Goal: Information Seeking & Learning: Compare options

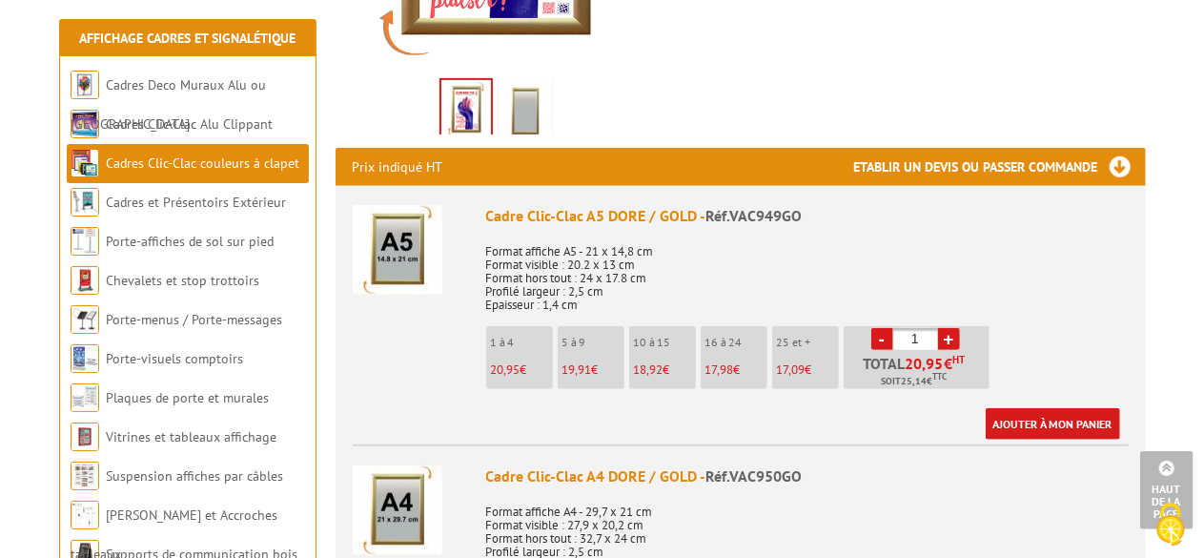
scroll to position [572, 0]
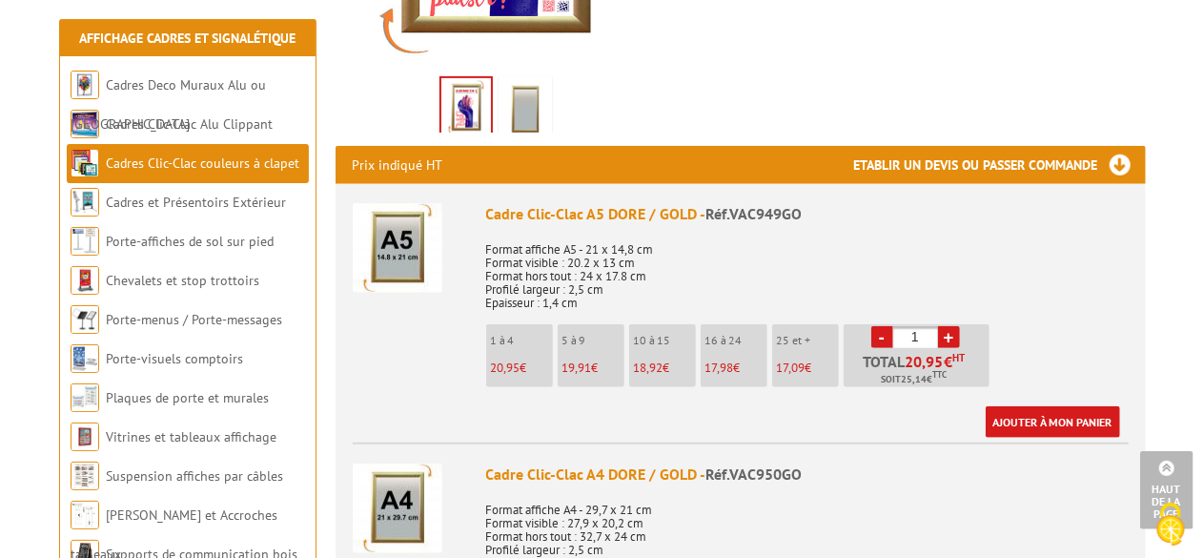
click at [955, 338] on link "+" at bounding box center [949, 337] width 22 height 22
click at [877, 335] on link "-" at bounding box center [882, 337] width 22 height 22
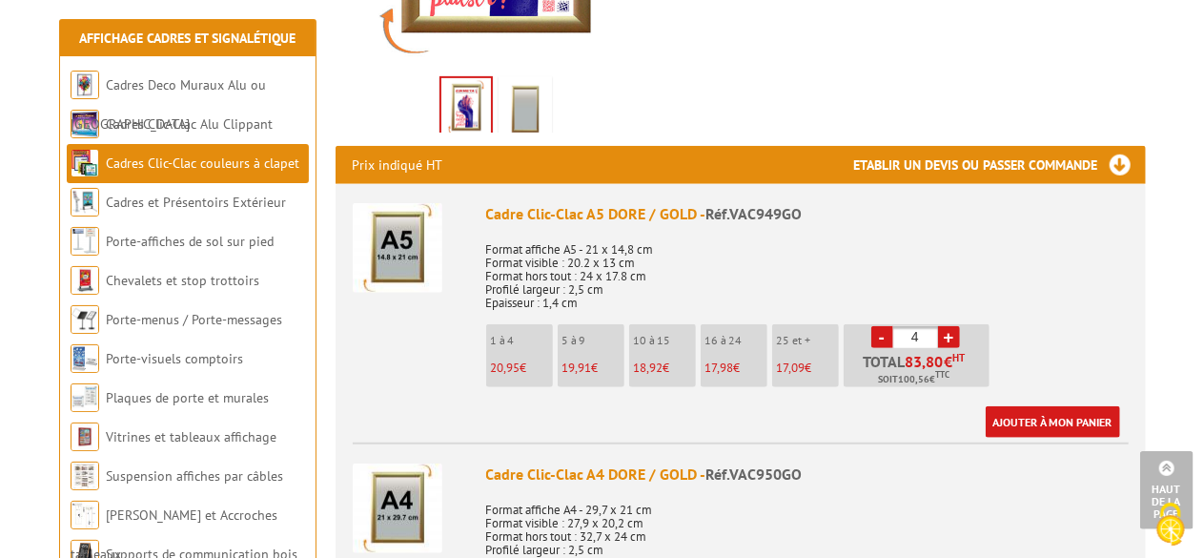
click at [880, 336] on link "-" at bounding box center [882, 337] width 22 height 22
type input "1"
click at [880, 336] on link "-" at bounding box center [882, 337] width 22 height 22
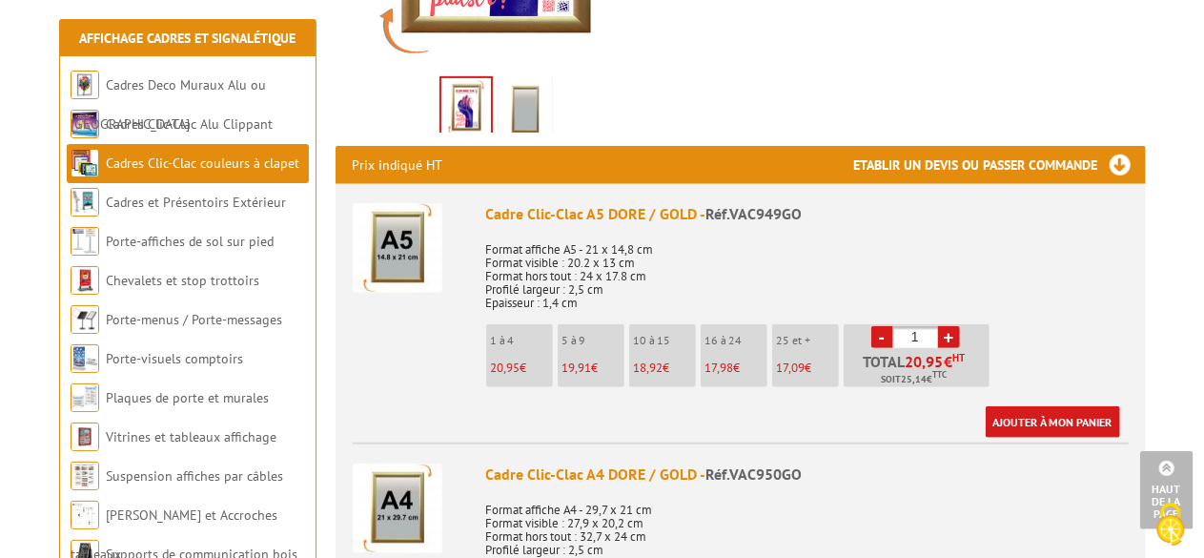
click at [880, 336] on link "-" at bounding box center [882, 337] width 22 height 22
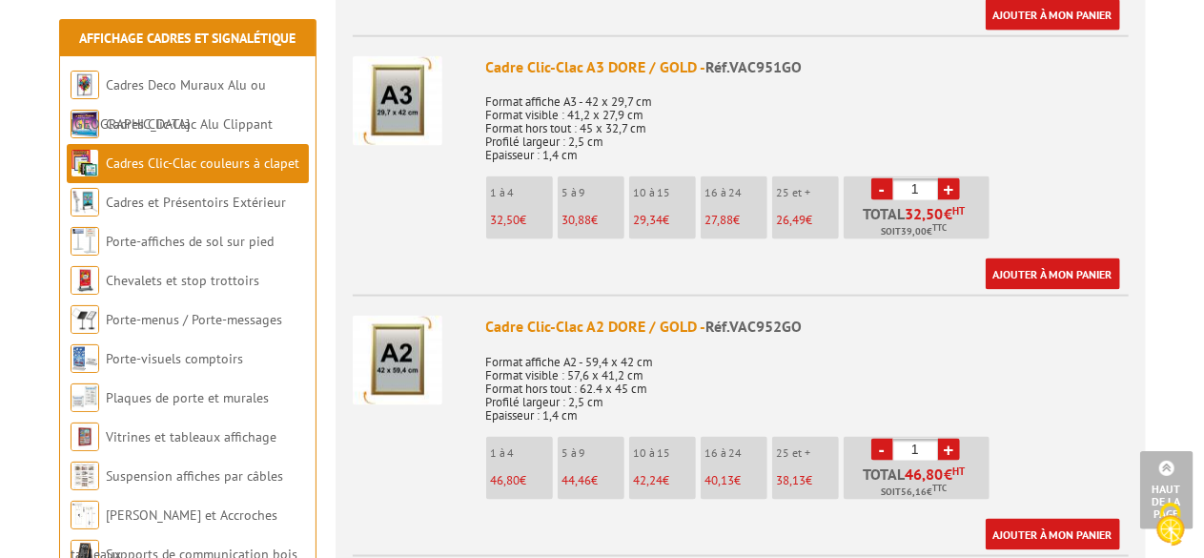
scroll to position [1429, 0]
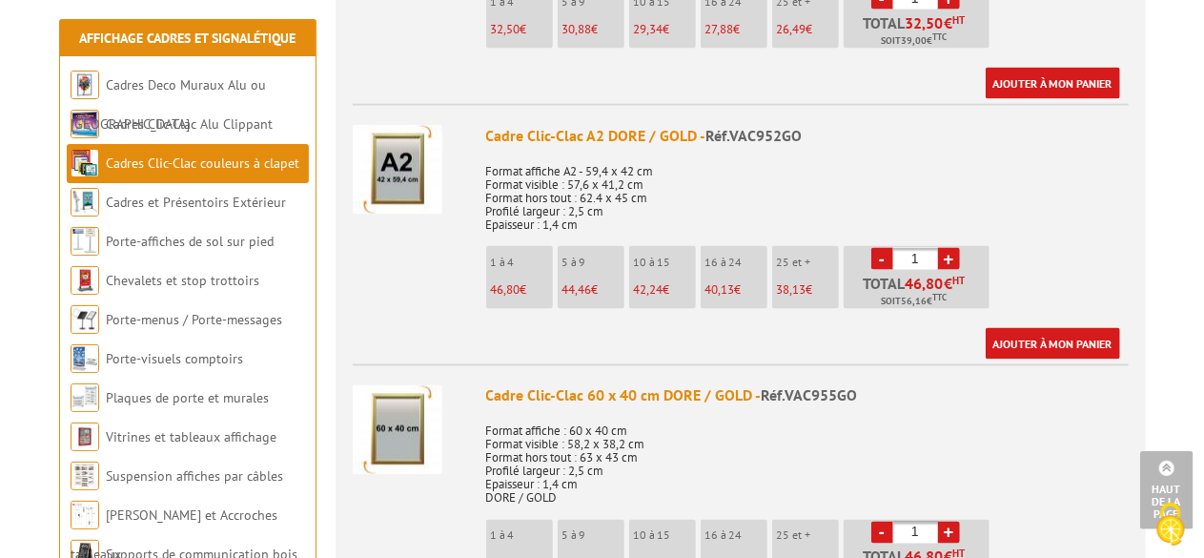
click at [956, 260] on link "+" at bounding box center [949, 259] width 22 height 22
click at [883, 268] on link "-" at bounding box center [882, 259] width 22 height 22
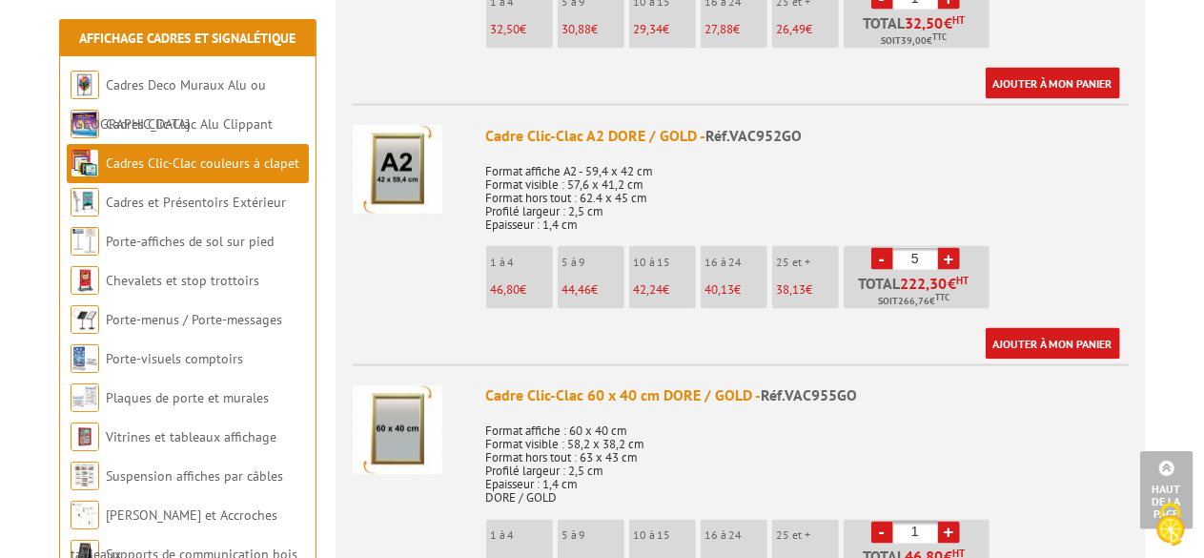
type input "4"
click at [277, 155] on link "Cadres Clic-Clac couleurs à clapet" at bounding box center [202, 162] width 193 height 17
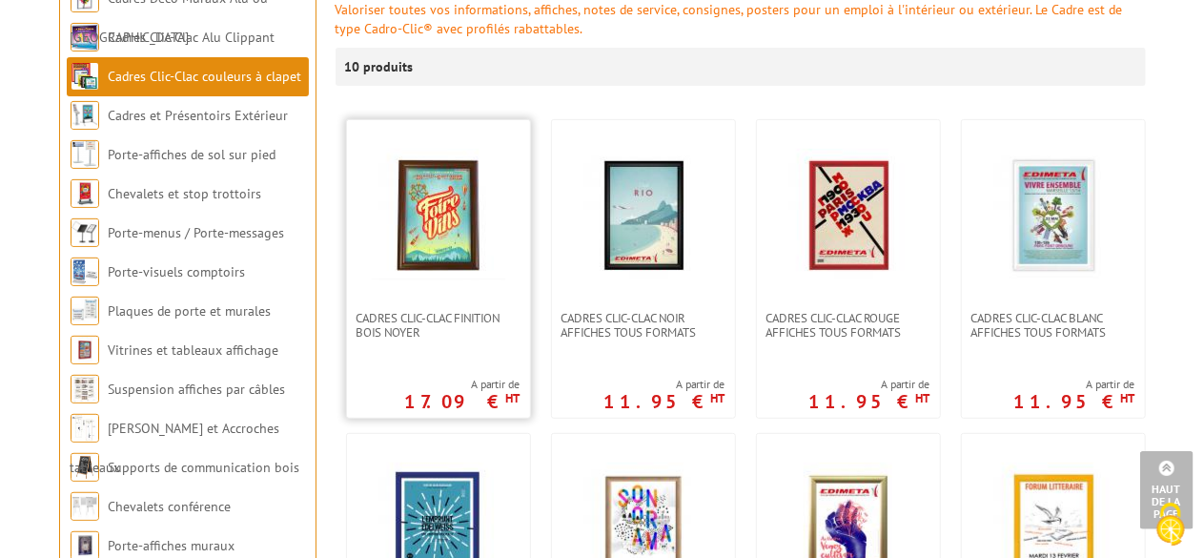
scroll to position [286, 0]
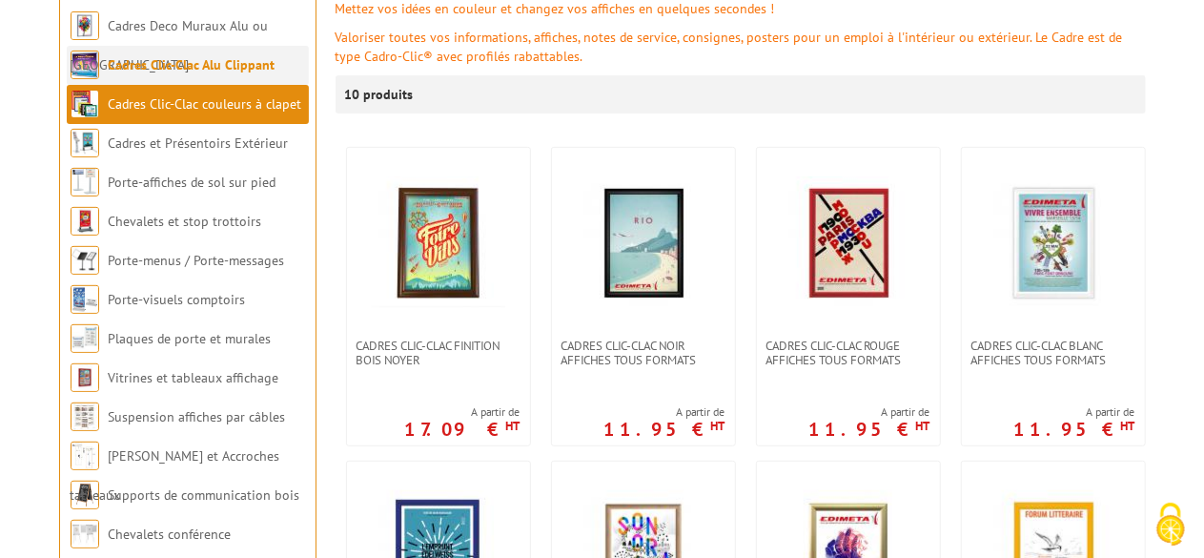
click at [232, 60] on link "Cadres Clic-Clac Alu Clippant" at bounding box center [192, 64] width 167 height 17
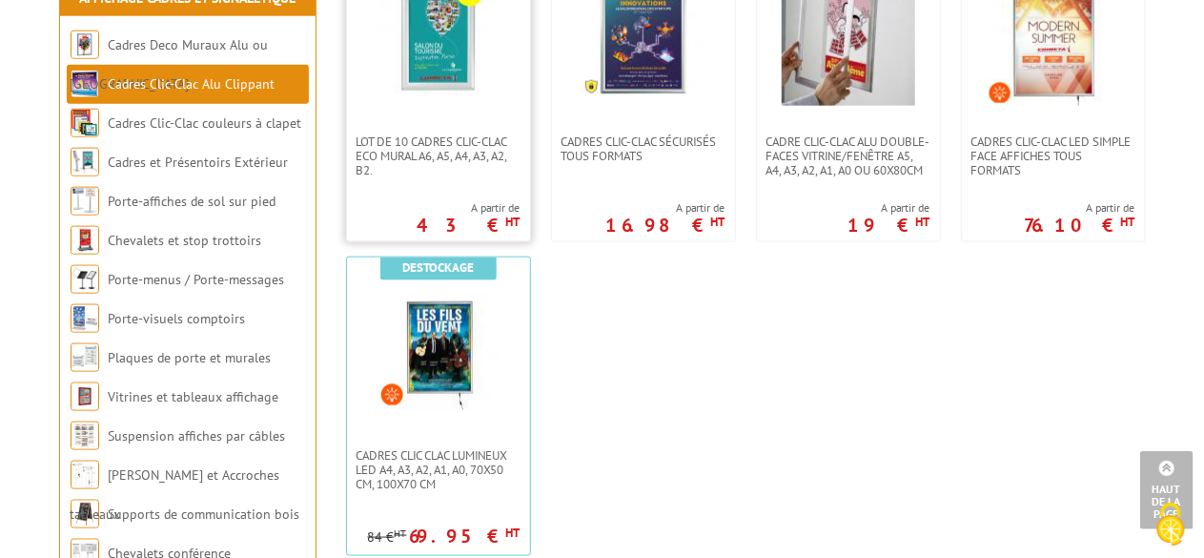
scroll to position [1144, 0]
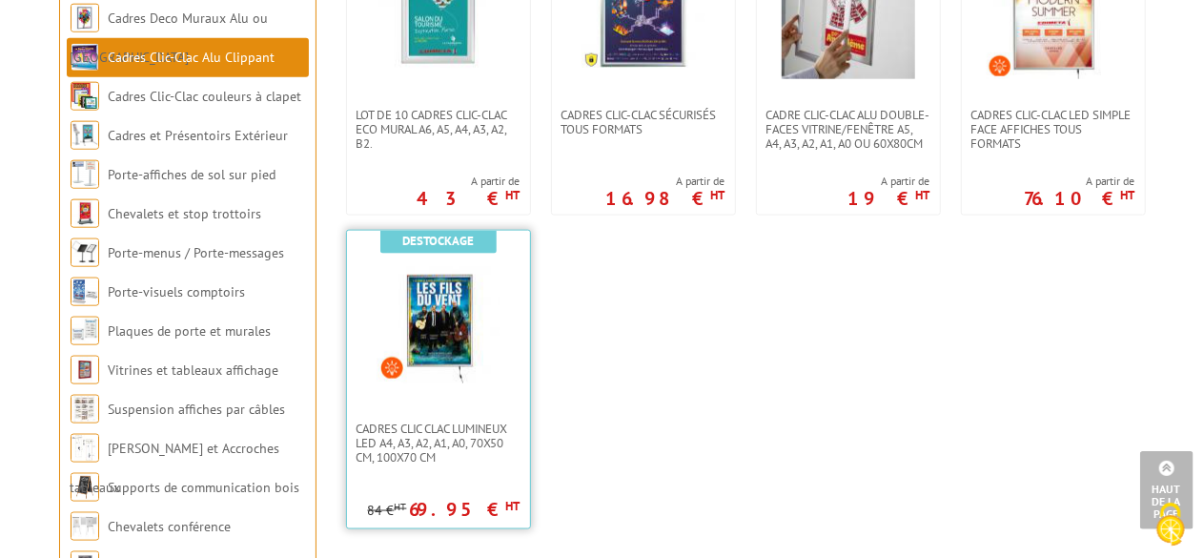
click at [509, 348] on link at bounding box center [438, 326] width 183 height 191
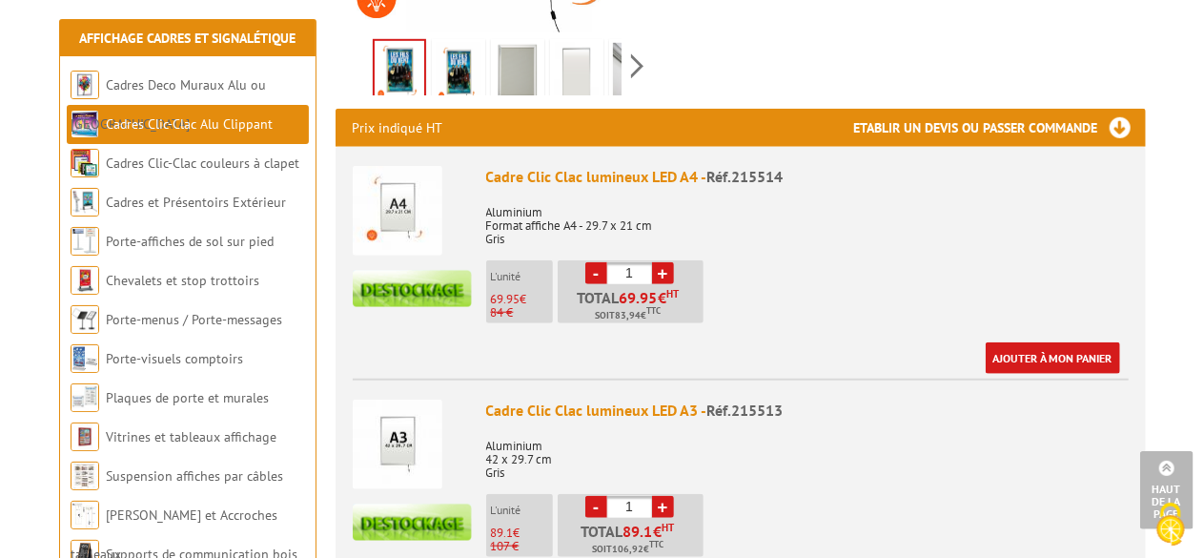
scroll to position [667, 0]
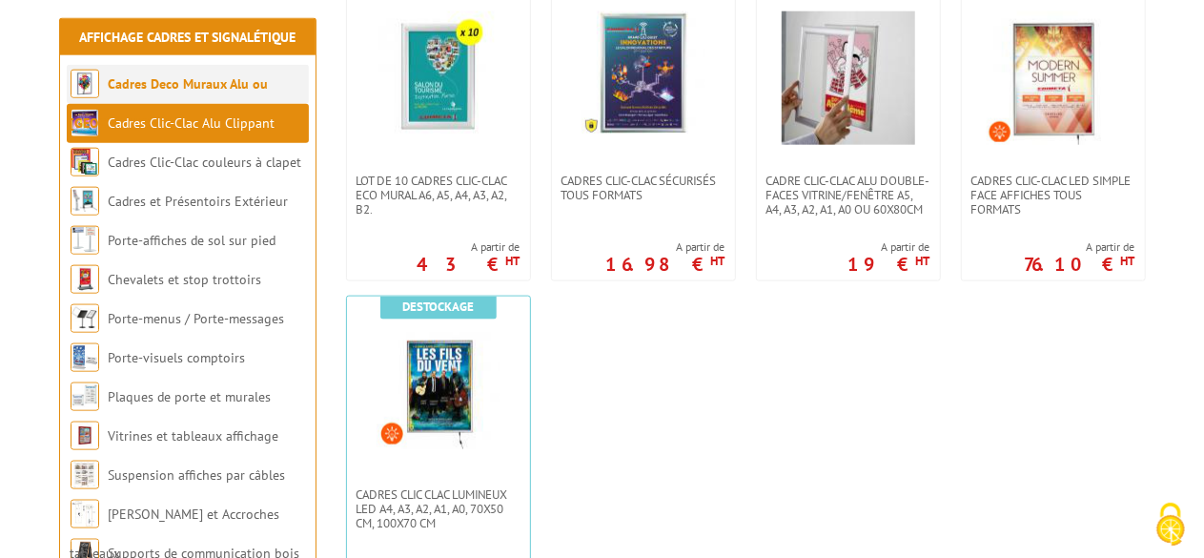
scroll to position [1048, 0]
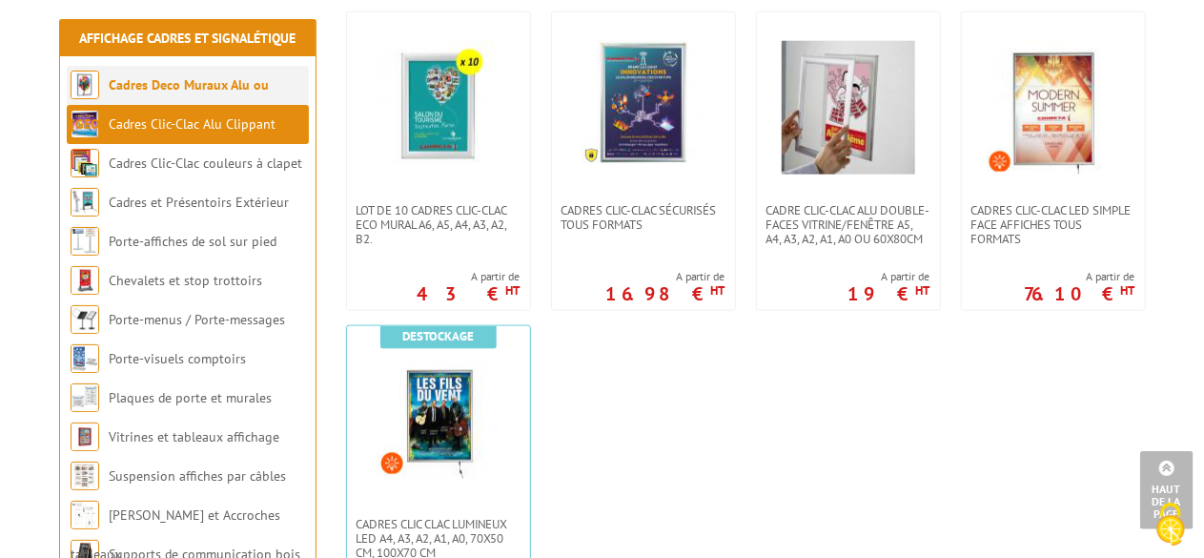
click at [267, 71] on li "Cadres Deco Muraux Alu ou [GEOGRAPHIC_DATA]" at bounding box center [188, 85] width 242 height 39
click at [187, 82] on link "Cadres Deco Muraux Alu ou [GEOGRAPHIC_DATA]" at bounding box center [170, 104] width 198 height 56
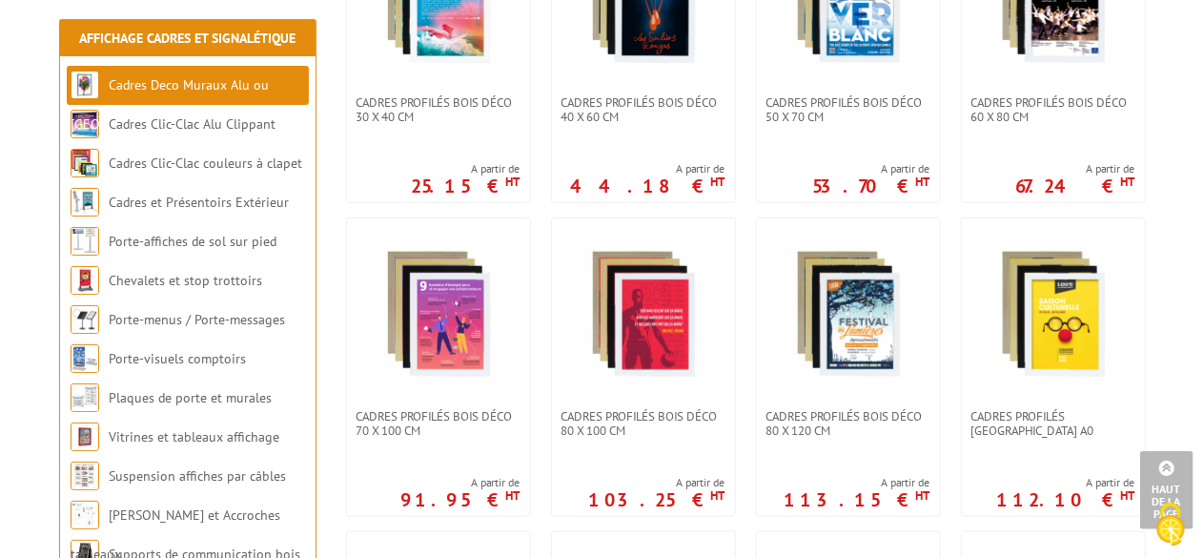
scroll to position [572, 0]
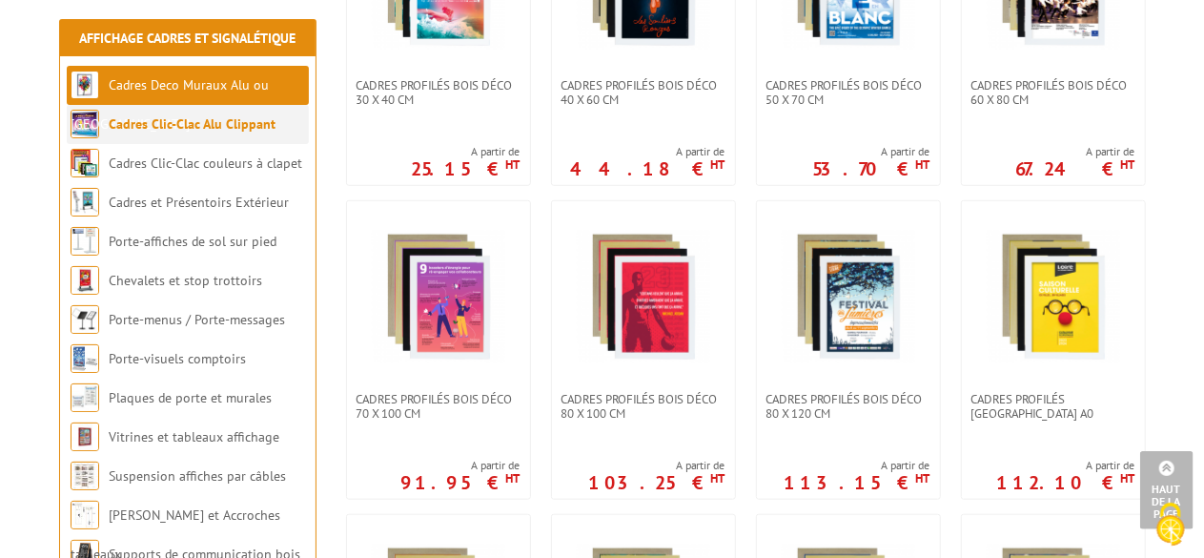
click at [189, 112] on li "Cadres Clic-Clac Alu Clippant" at bounding box center [188, 124] width 242 height 39
click at [181, 123] on link "Cadres Clic-Clac Alu Clippant" at bounding box center [192, 123] width 167 height 17
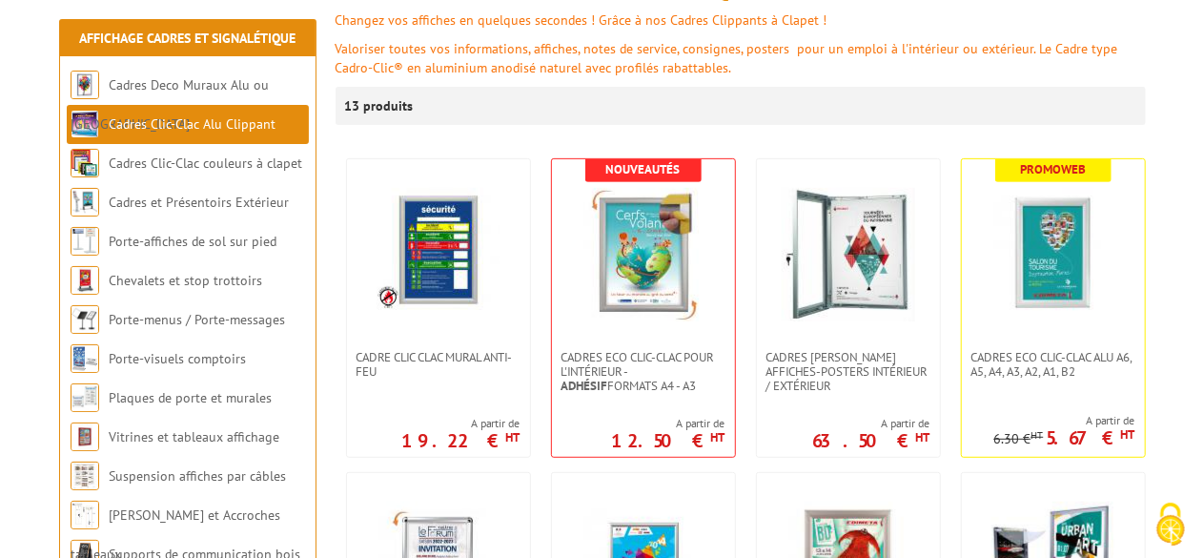
scroll to position [381, 0]
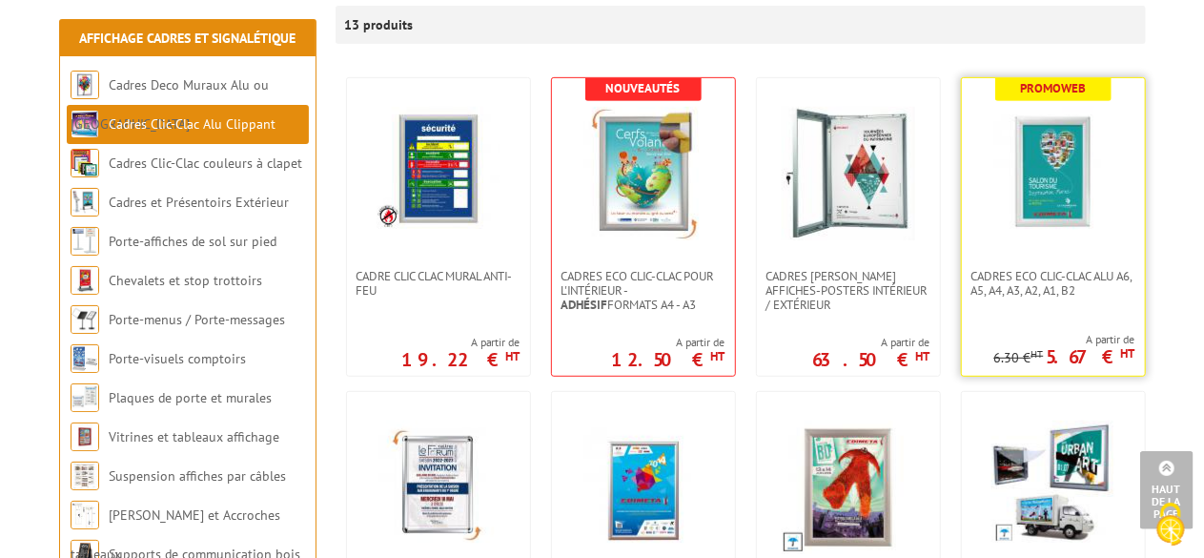
click at [1064, 191] on img at bounding box center [1052, 173] width 133 height 133
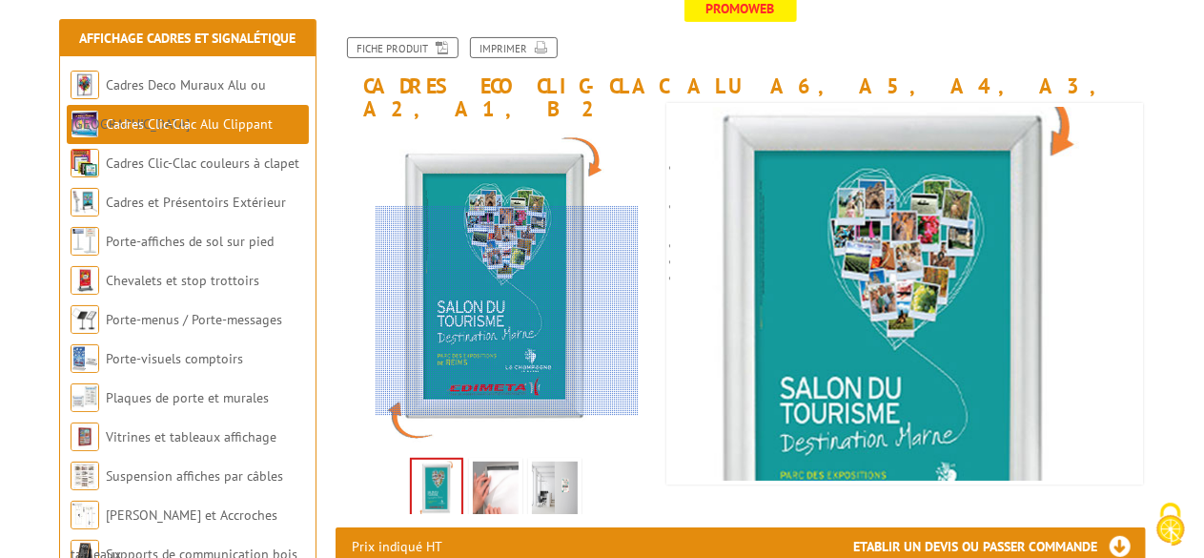
scroll to position [381, 0]
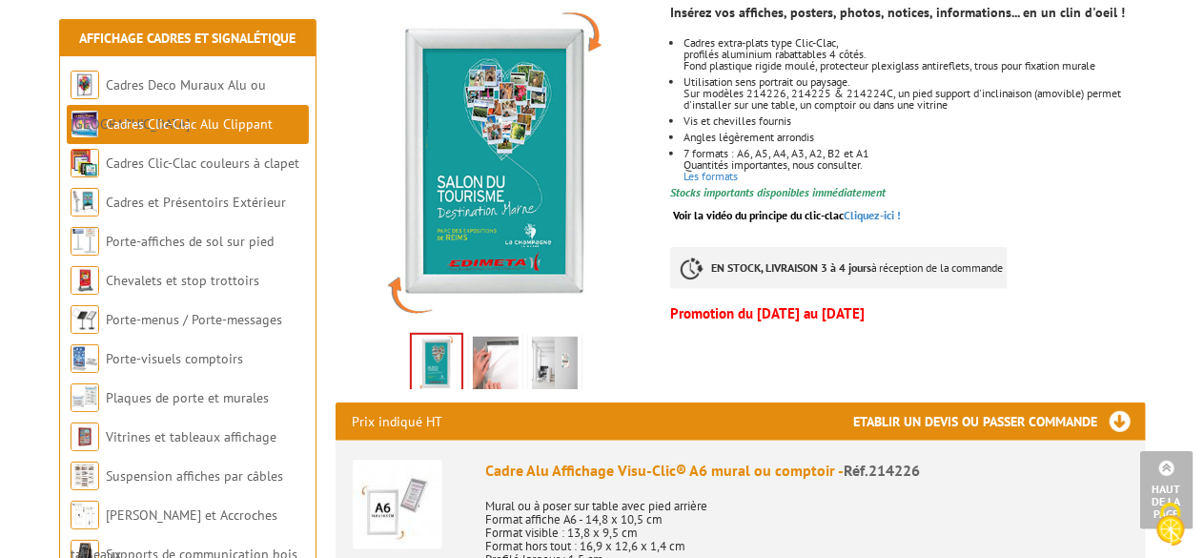
click at [564, 336] on img at bounding box center [555, 365] width 46 height 59
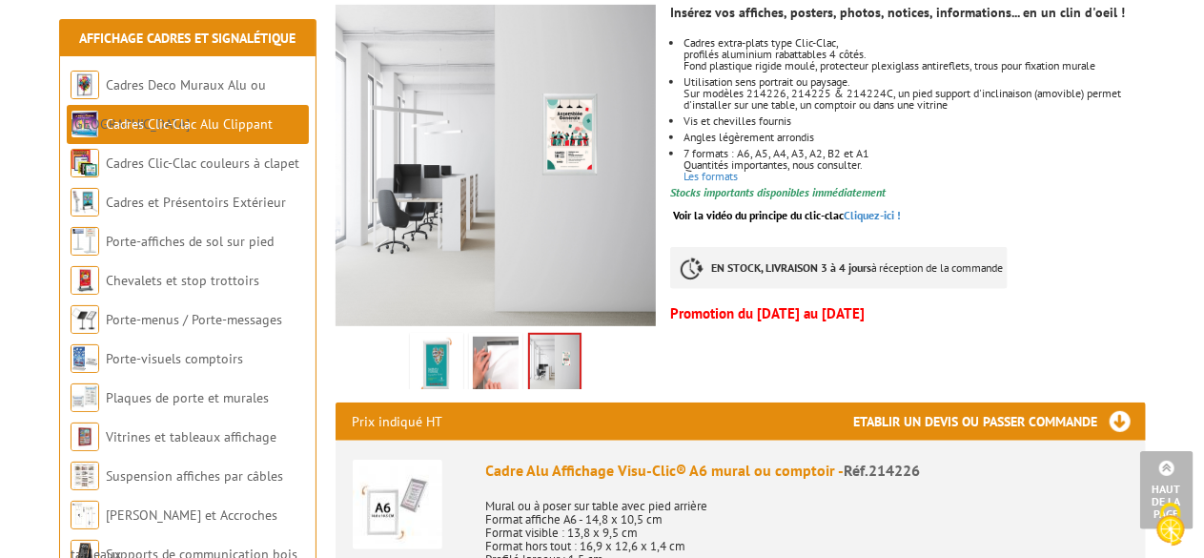
click at [513, 341] on img at bounding box center [496, 365] width 46 height 59
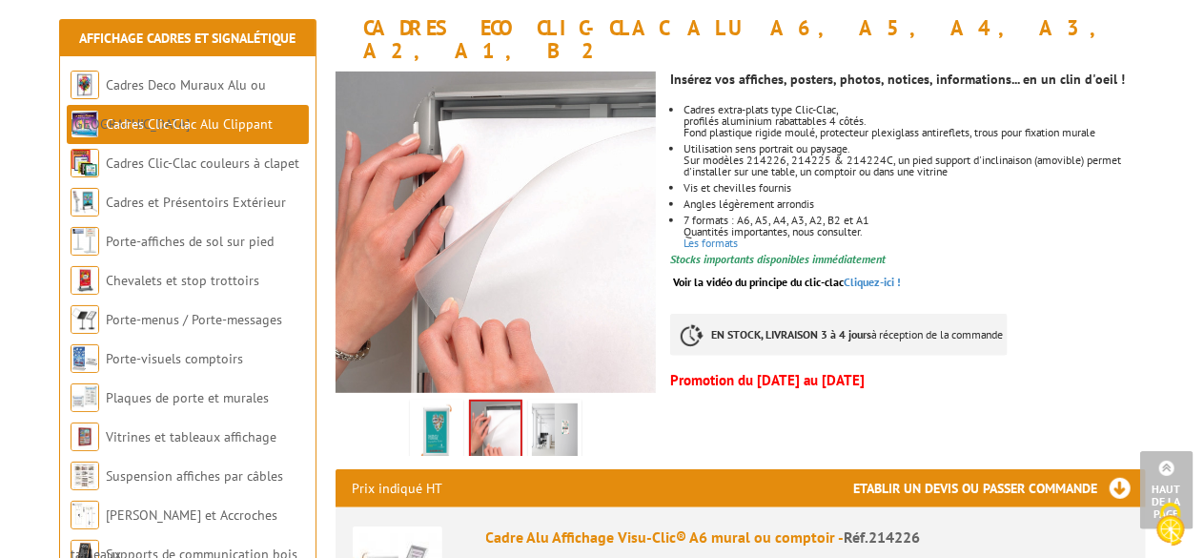
scroll to position [286, 0]
